Goal: Answer question/provide support: Share knowledge or assist other users

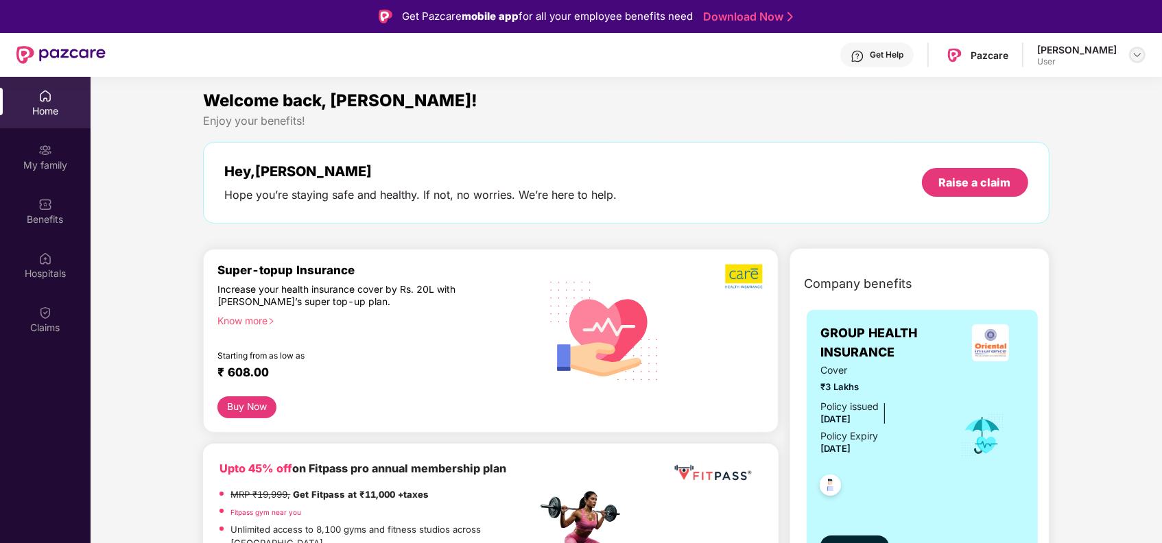
click at [1137, 55] on img at bounding box center [1137, 54] width 11 height 11
click at [1023, 104] on div "Logout M [PERSON_NAME] User" at bounding box center [1072, 108] width 178 height 85
click at [1093, 46] on div "[PERSON_NAME]" at bounding box center [1077, 49] width 80 height 13
click at [1140, 51] on img at bounding box center [1137, 54] width 11 height 11
click at [1005, 91] on div "Logout" at bounding box center [1072, 87] width 178 height 27
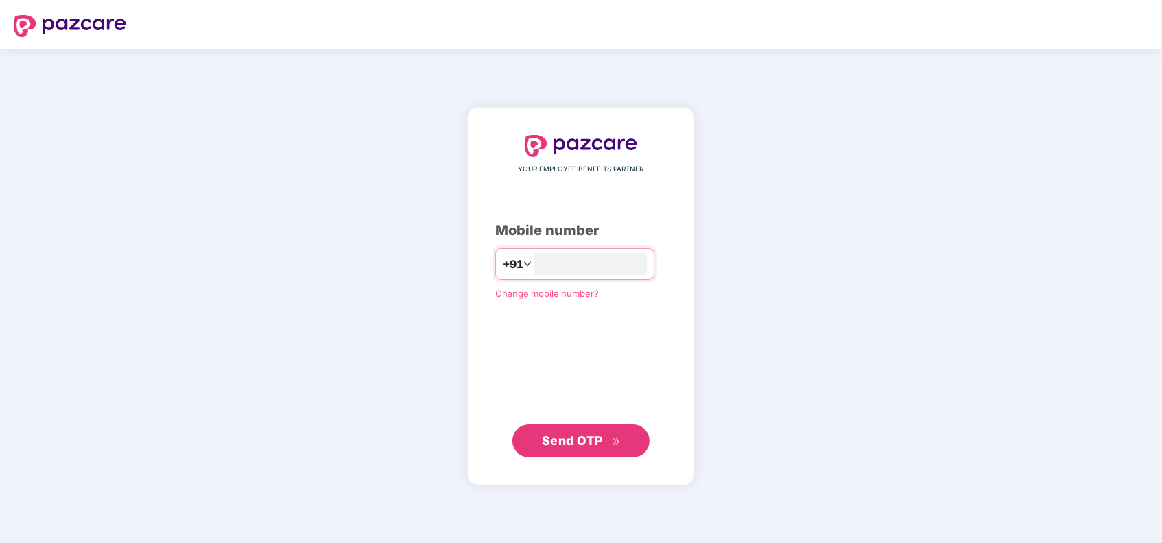
type input "**********"
click at [573, 449] on span "Send OTP" at bounding box center [581, 440] width 79 height 19
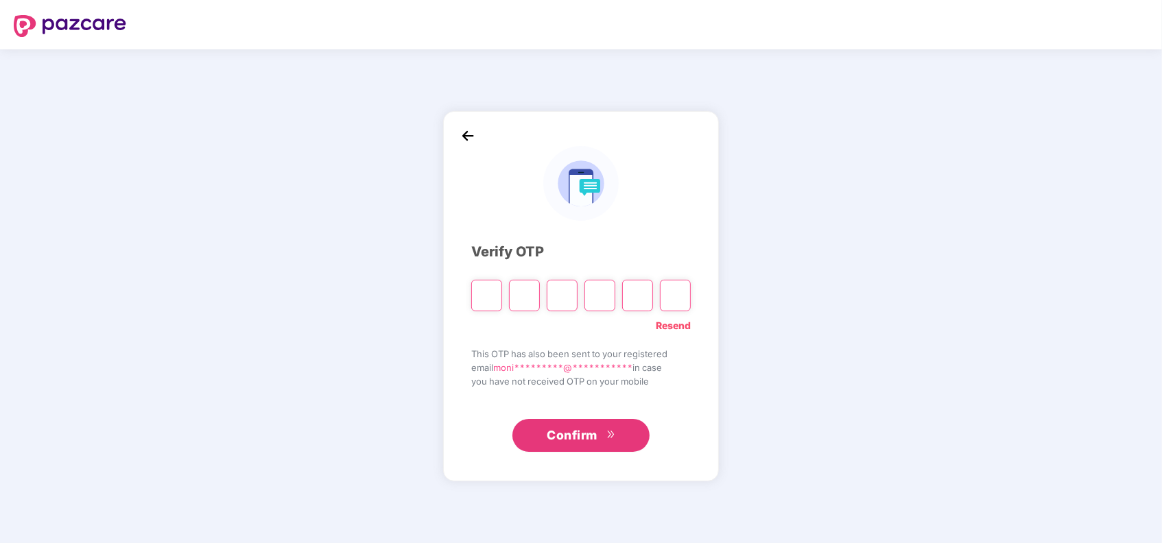
type input "*"
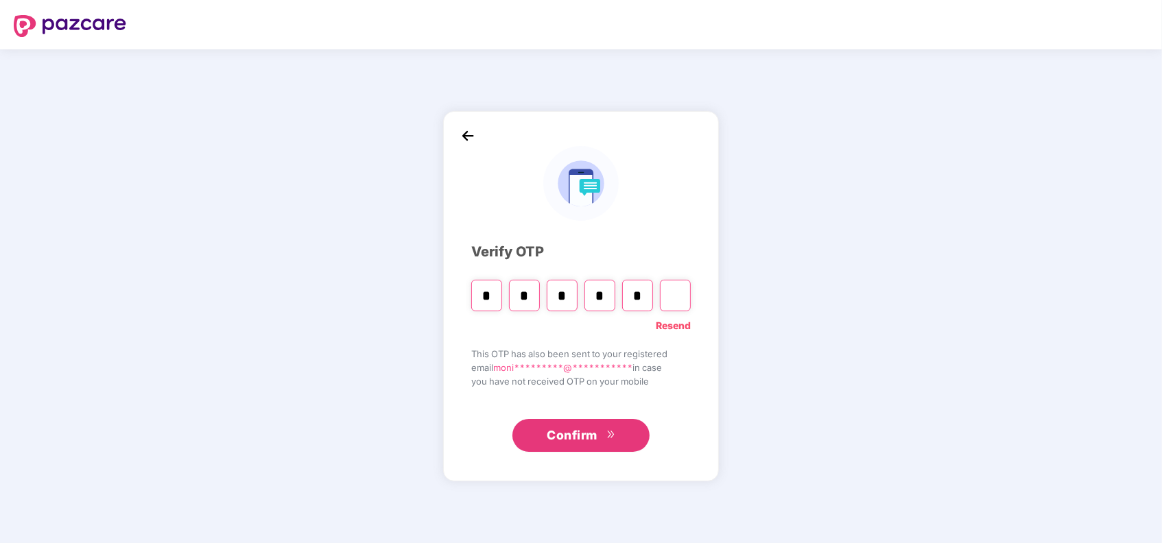
type input "*"
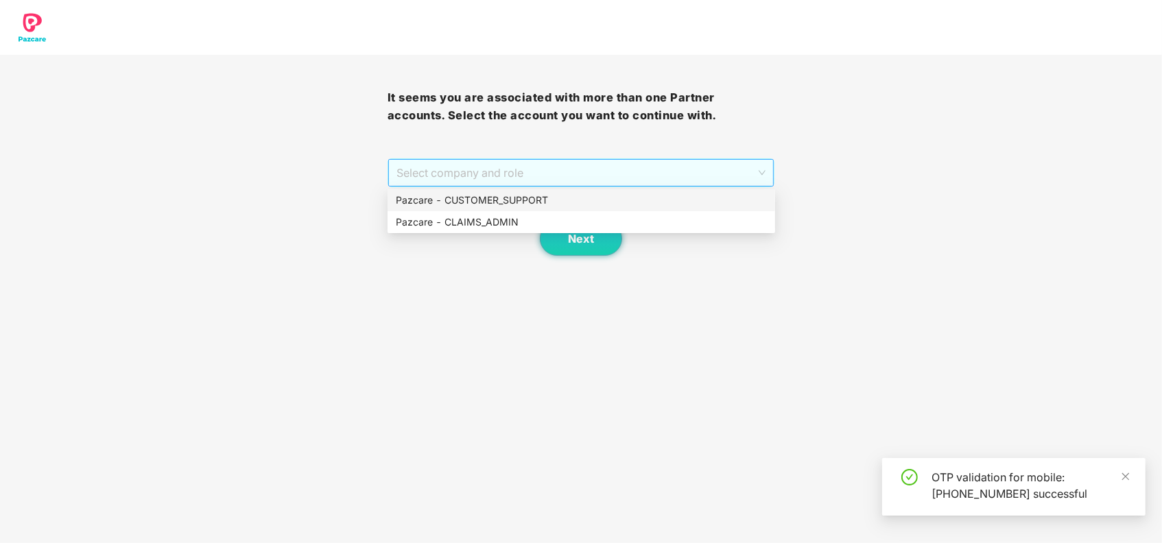
click at [625, 167] on span "Select company and role" at bounding box center [581, 173] width 370 height 26
click at [510, 202] on div "Pazcare - CUSTOMER_SUPPORT" at bounding box center [581, 200] width 371 height 15
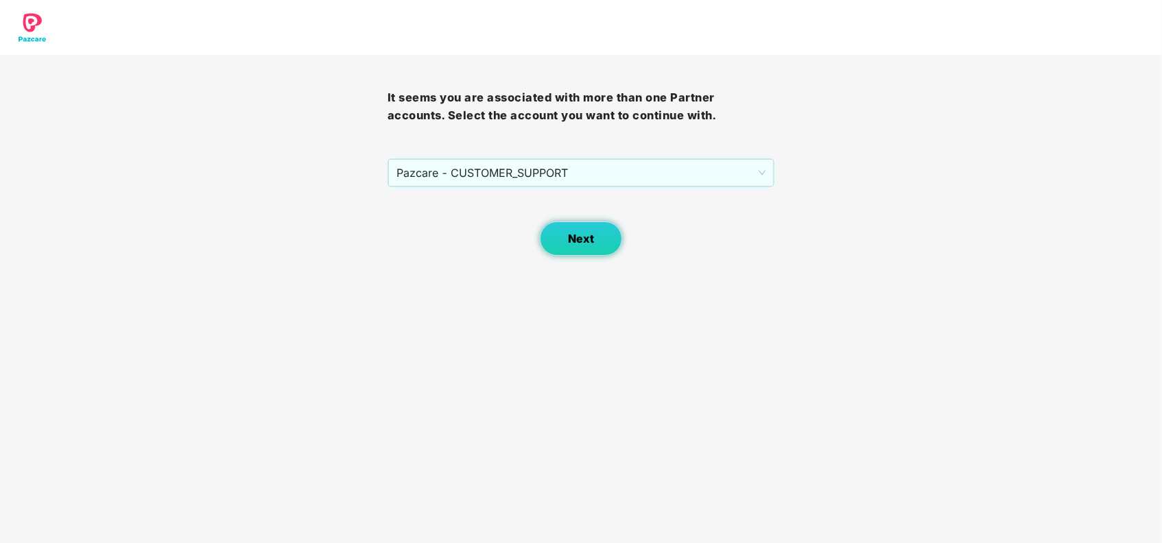
click at [576, 237] on span "Next" at bounding box center [581, 239] width 26 height 13
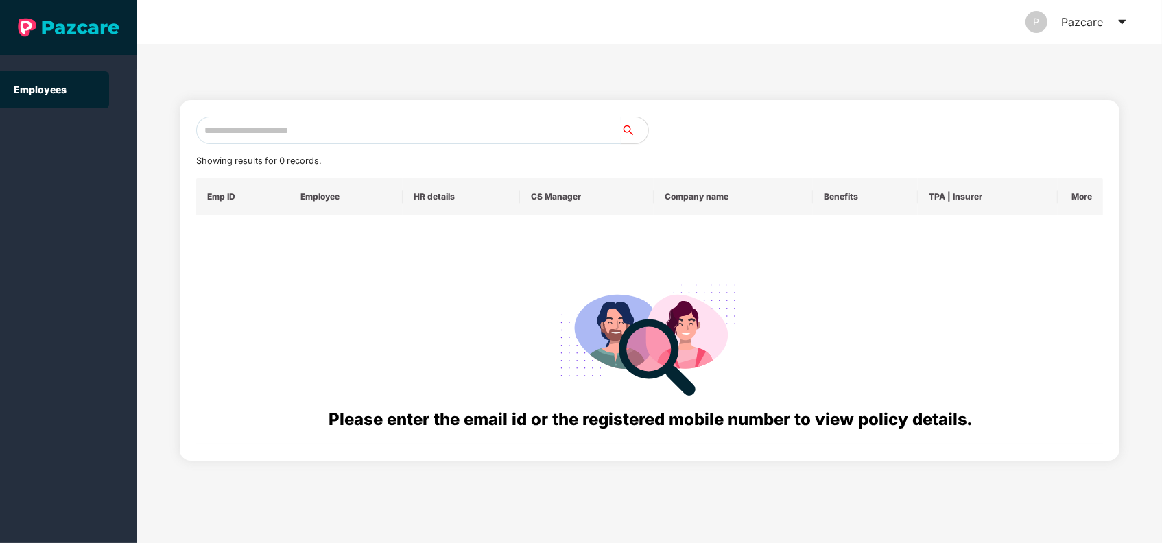
click at [334, 129] on input "text" at bounding box center [408, 130] width 425 height 27
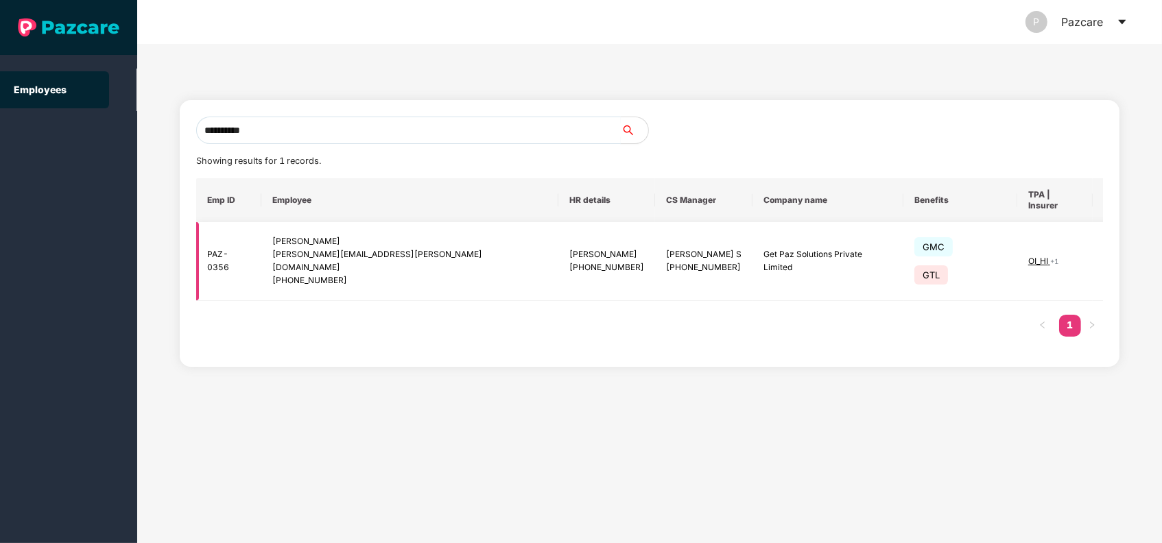
type input "**********"
click at [1109, 252] on img at bounding box center [1118, 261] width 19 height 19
click at [891, 326] on div "**********" at bounding box center [650, 233] width 940 height 267
click at [1050, 257] on span "+ 1" at bounding box center [1054, 261] width 8 height 8
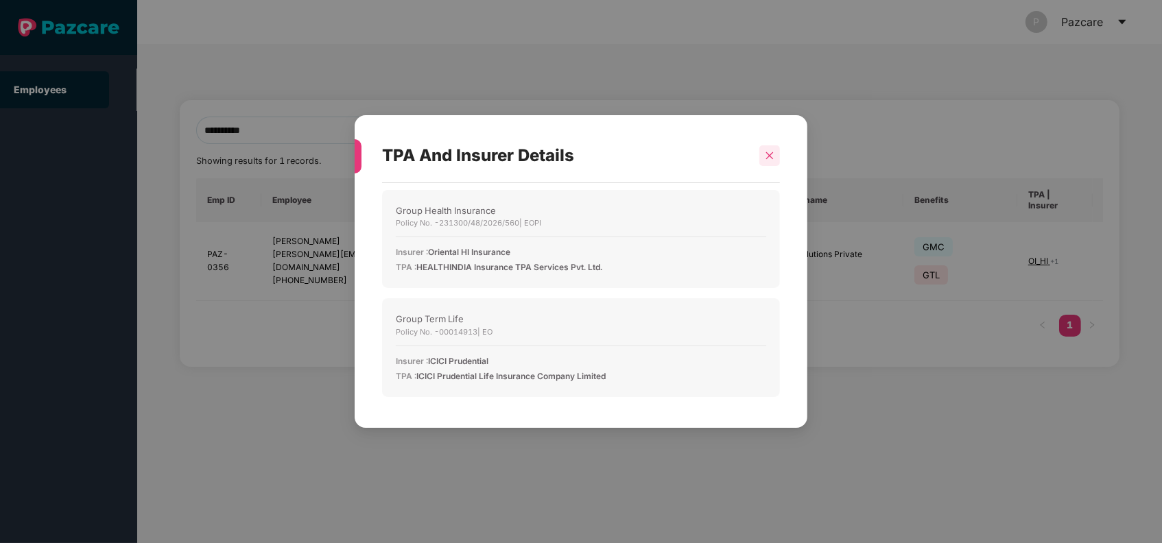
click at [767, 151] on icon "close" at bounding box center [770, 156] width 10 height 10
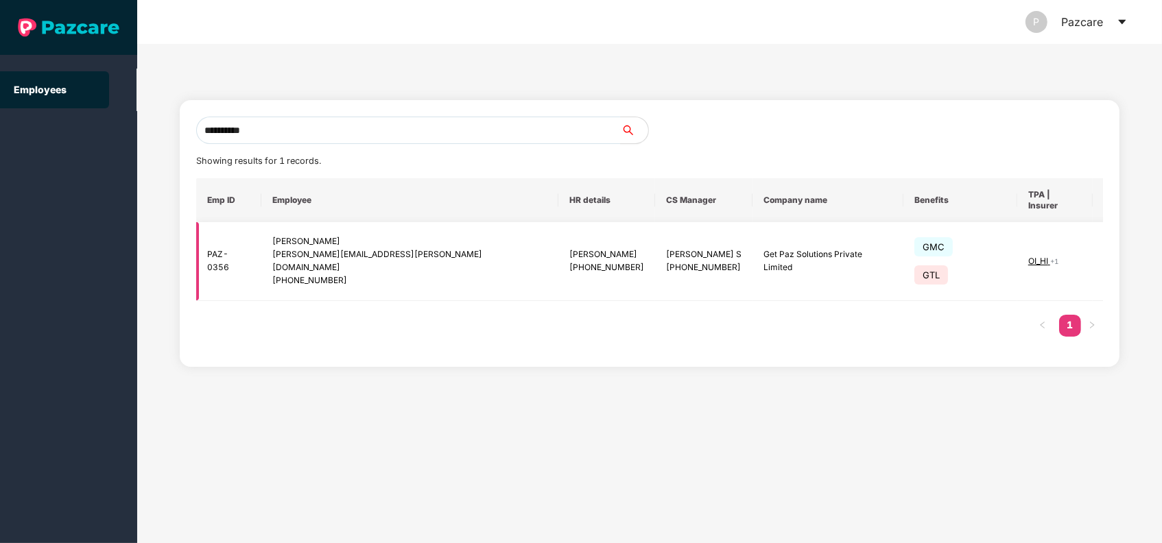
click at [1109, 252] on img at bounding box center [1118, 261] width 19 height 19
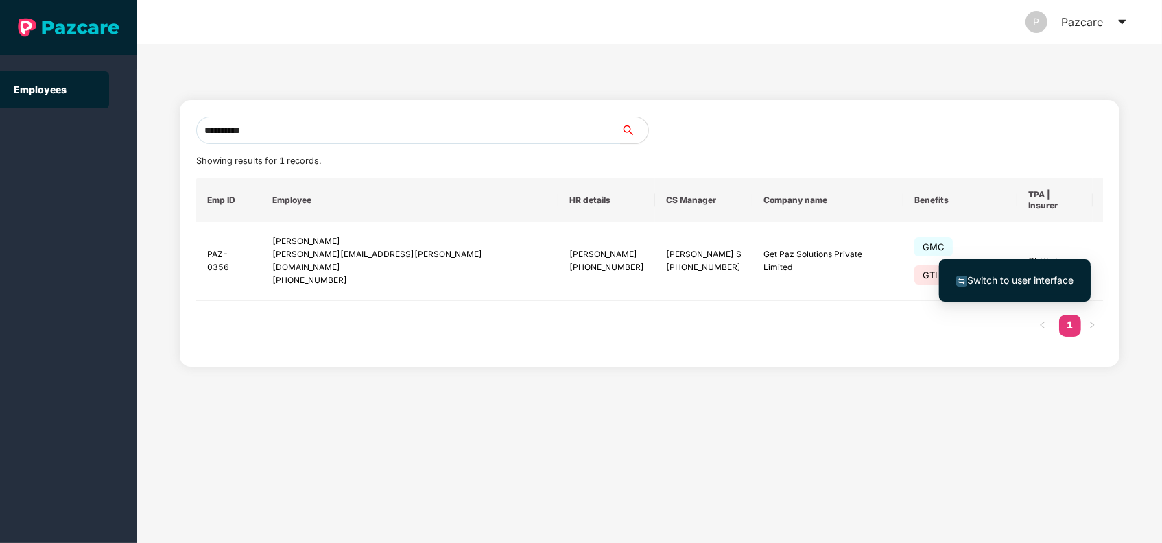
click at [1019, 273] on span "Switch to user interface" at bounding box center [1014, 280] width 117 height 15
